Goal: Task Accomplishment & Management: Use online tool/utility

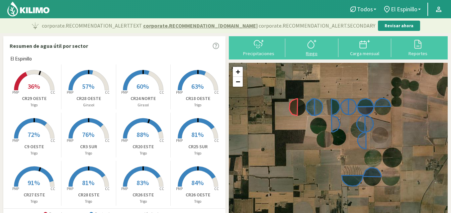
click at [314, 45] on icon at bounding box center [312, 44] width 11 height 11
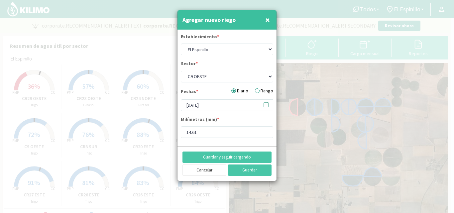
click at [266, 105] on icon at bounding box center [266, 104] width 6 height 6
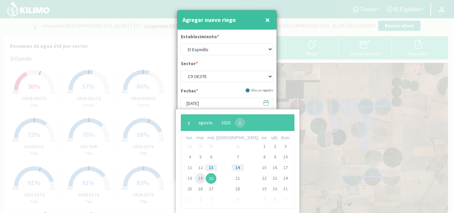
click at [203, 177] on span "19" at bounding box center [200, 178] width 11 height 11
type input "[DATE]"
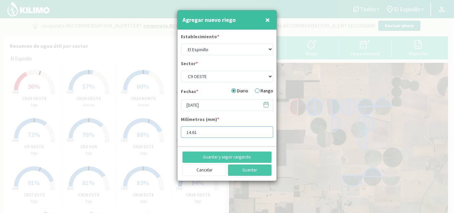
click at [201, 133] on input "14.61" at bounding box center [227, 132] width 92 height 12
type input "1"
type input "13"
click at [245, 170] on button "Guardar" at bounding box center [250, 170] width 44 height 11
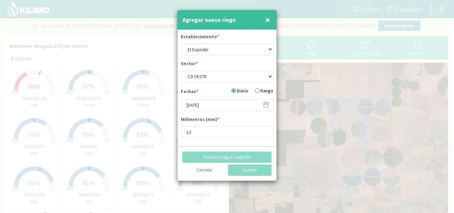
type input "[DATE]"
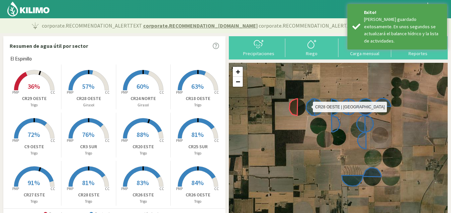
click at [311, 105] on icon at bounding box center [310, 107] width 8 height 17
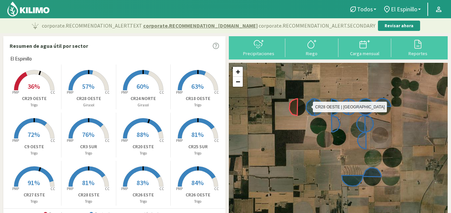
click at [311, 105] on icon at bounding box center [310, 107] width 8 height 17
click at [84, 75] on rect at bounding box center [88, 90] width 53 height 53
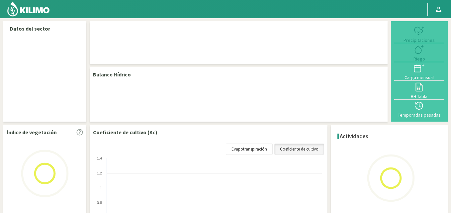
select select "11: Object"
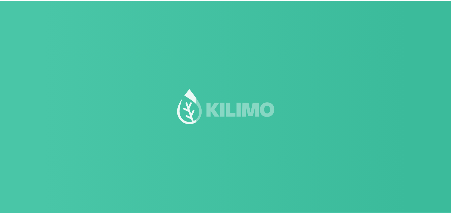
scroll to position [0, 0]
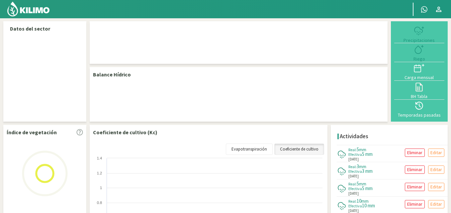
select select "11: Object"
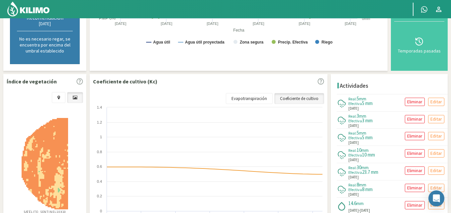
scroll to position [0, 0]
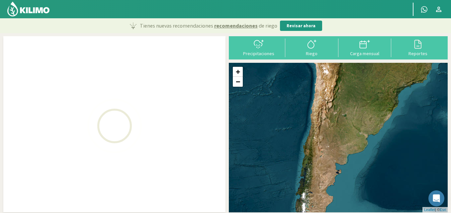
select select "0: Object"
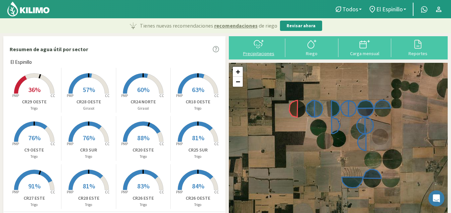
click at [261, 45] on icon at bounding box center [259, 44] width 11 height 11
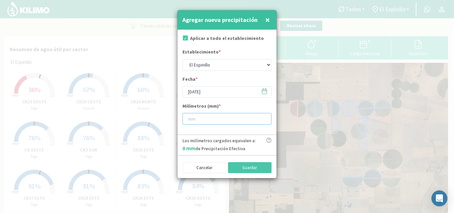
click at [195, 121] on input "number" at bounding box center [226, 119] width 89 height 12
type input "13"
click at [252, 166] on button "Guardar" at bounding box center [250, 167] width 44 height 11
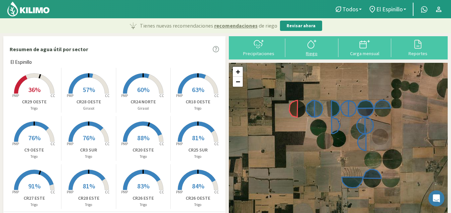
click at [317, 43] on div at bounding box center [312, 44] width 49 height 11
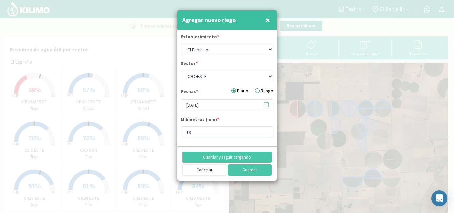
click at [265, 21] on span "×" at bounding box center [267, 19] width 5 height 11
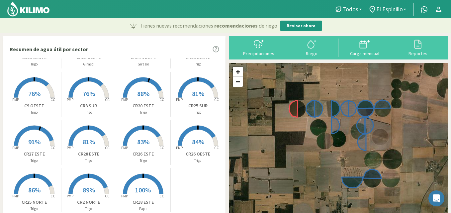
scroll to position [54, 0]
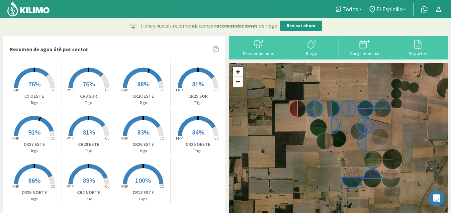
click at [34, 79] on rect at bounding box center [34, 88] width 53 height 53
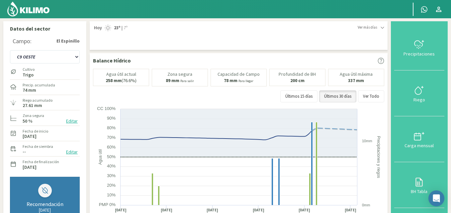
scroll to position [186, 0]
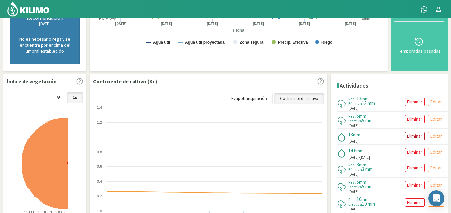
click at [411, 135] on p "Eliminar" at bounding box center [415, 136] width 15 height 8
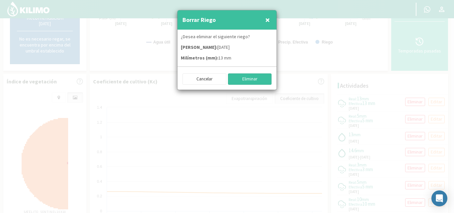
click at [247, 79] on button "Eliminar" at bounding box center [250, 78] width 44 height 11
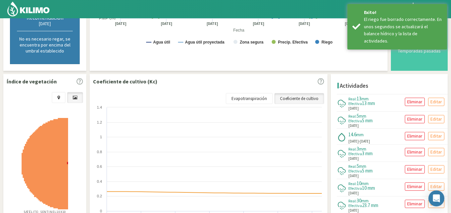
scroll to position [0, 0]
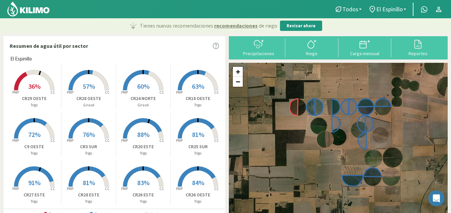
click at [136, 46] on div "Resumen de agua útil por sector" at bounding box center [115, 46] width 222 height 19
